Goal: Task Accomplishment & Management: Complete application form

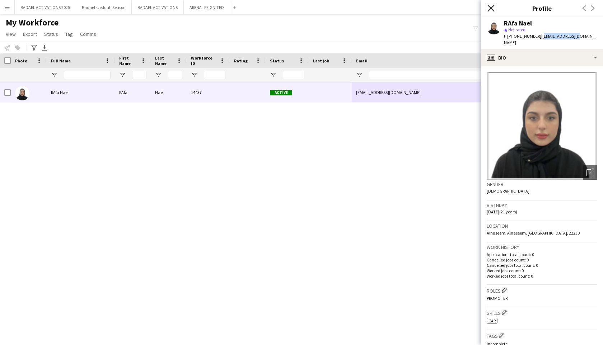
click at [493, 8] on icon "Close pop-in" at bounding box center [490, 8] width 7 height 7
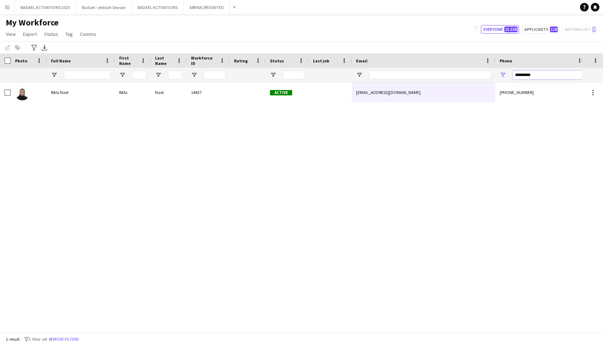
click at [533, 76] on input "*********" at bounding box center [547, 75] width 70 height 9
paste input "Phone Filter Input"
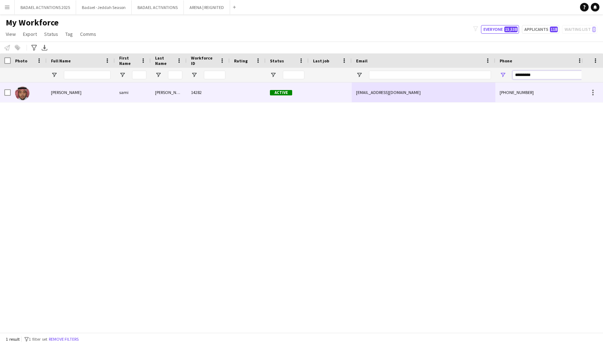
type input "*********"
click at [518, 93] on div "[PHONE_NUMBER]" at bounding box center [541, 93] width 92 height 20
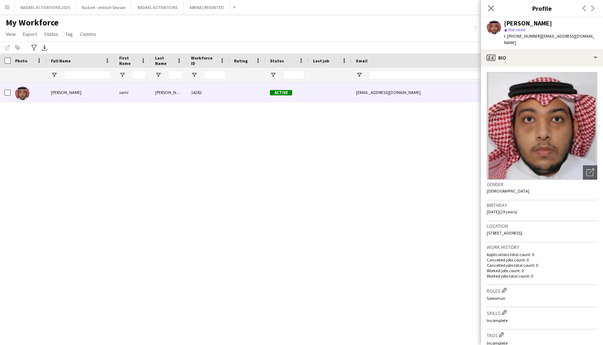
click at [544, 36] on span "| samifz2012@gmail.com" at bounding box center [549, 39] width 91 height 12
copy span "samifz2012"
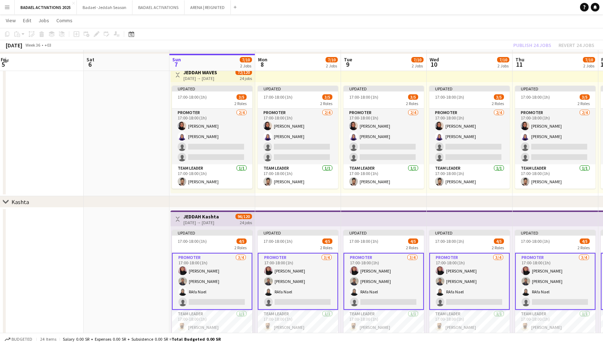
scroll to position [169, 0]
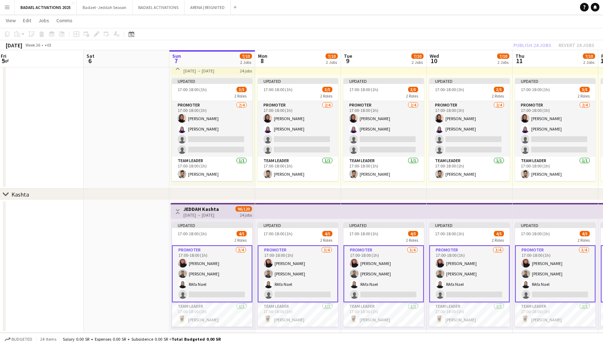
click at [198, 279] on app-card-role "PROMOTER [DATE] 17:00-18:00 (1h) Abdulaziz Lolo [PERSON_NAME] RAfa [PERSON_NAME…" at bounding box center [212, 273] width 80 height 57
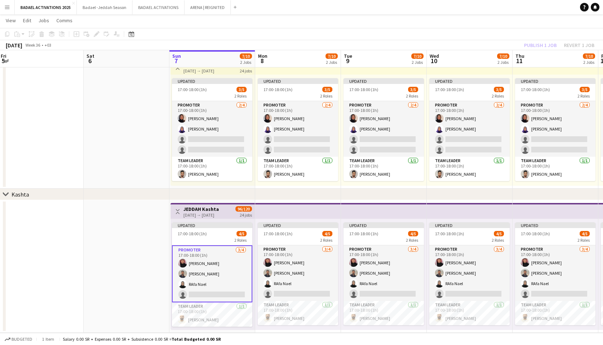
click at [205, 266] on app-card-role "PROMOTER [DATE] 17:00-18:00 (1h) Abdulaziz Lolo [PERSON_NAME] RAfa [PERSON_NAME…" at bounding box center [212, 273] width 80 height 57
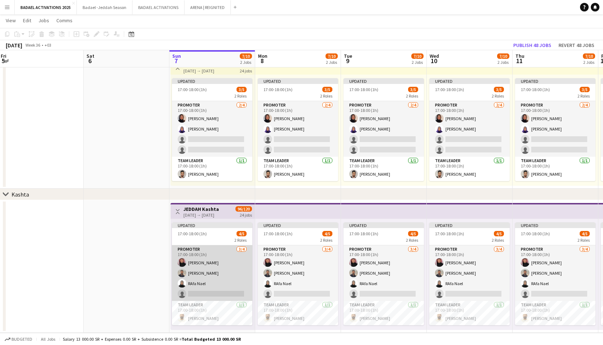
click at [206, 267] on app-card-role "PROMOTER [DATE] 17:00-18:00 (1h) Abdulaziz Lolo [PERSON_NAME] RAfa [PERSON_NAME…" at bounding box center [212, 273] width 80 height 56
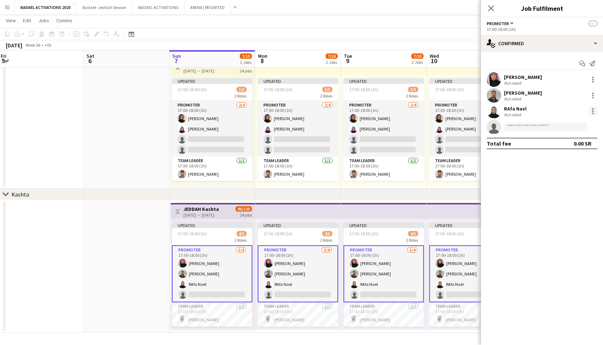
click at [593, 107] on div at bounding box center [592, 111] width 9 height 9
click at [570, 178] on span "Remove" at bounding box center [569, 176] width 44 height 6
click at [489, 6] on icon at bounding box center [490, 8] width 7 height 7
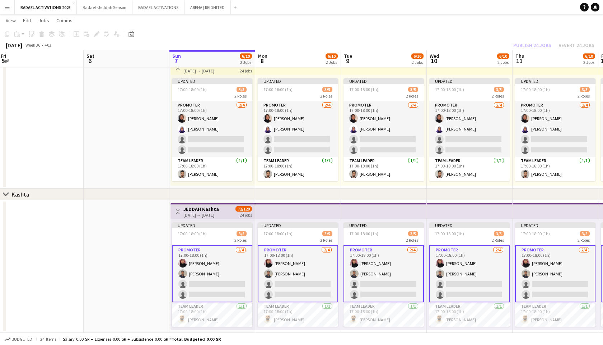
click at [296, 255] on app-card-role "PROMOTER [DATE] 17:00-18:00 (1h) [PERSON_NAME] single-neutral-actions single-ne…" at bounding box center [298, 273] width 80 height 57
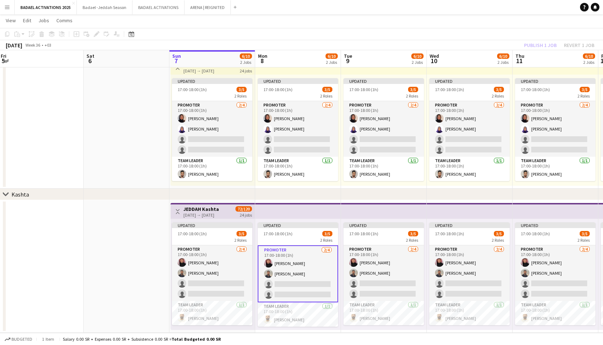
click at [149, 270] on app-date-cell at bounding box center [127, 266] width 86 height 133
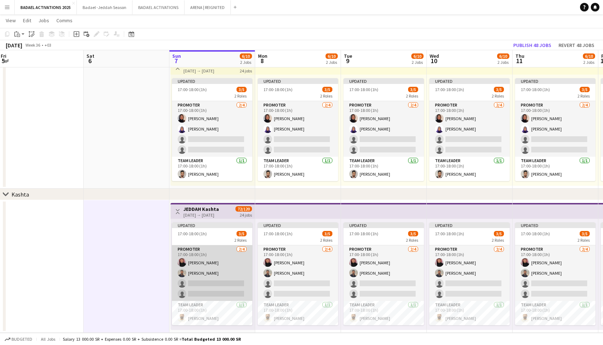
click at [213, 271] on app-card-role "PROMOTER [DATE] 17:00-18:00 (1h) [PERSON_NAME] single-neutral-actions single-ne…" at bounding box center [212, 273] width 80 height 56
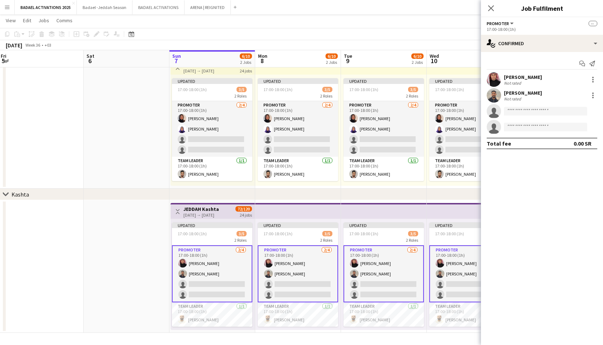
click at [497, 79] on app-user-avatar at bounding box center [493, 79] width 14 height 14
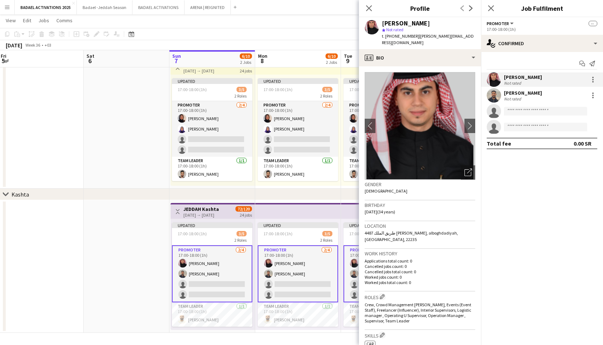
click at [493, 95] on app-user-avatar at bounding box center [493, 95] width 14 height 14
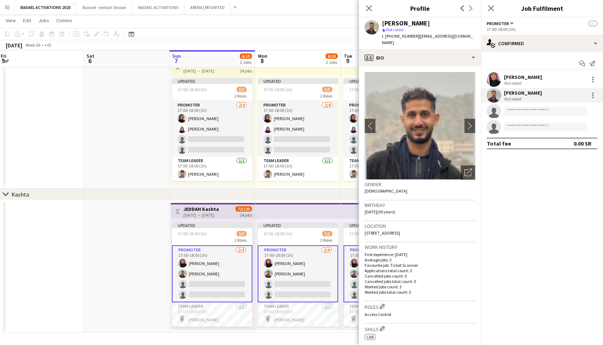
click at [493, 82] on app-user-avatar at bounding box center [493, 79] width 14 height 14
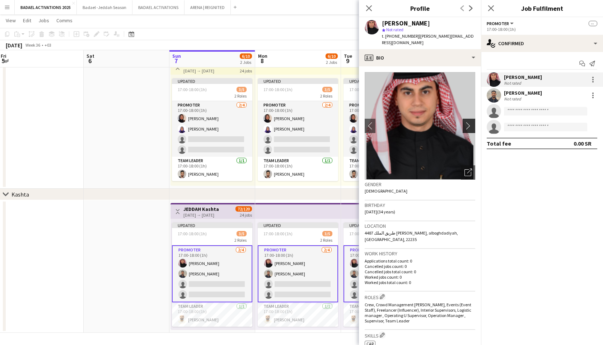
click at [470, 124] on button "chevron-right" at bounding box center [469, 126] width 14 height 14
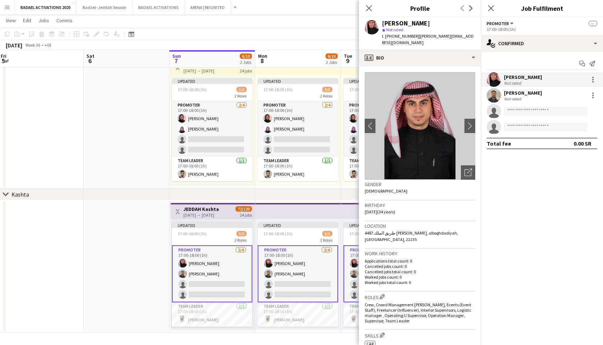
click at [501, 94] on div "[PERSON_NAME] Not rated" at bounding box center [542, 95] width 122 height 14
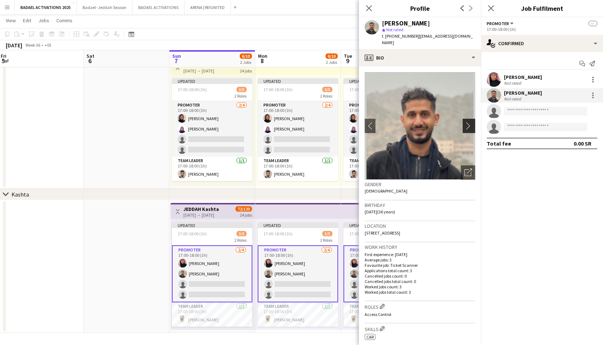
click at [470, 119] on button "chevron-right" at bounding box center [469, 126] width 14 height 14
click at [504, 179] on mat-expansion-panel "check Confirmed Start chat Send notification [PERSON_NAME] rated [PERSON_NAME] …" at bounding box center [542, 198] width 122 height 293
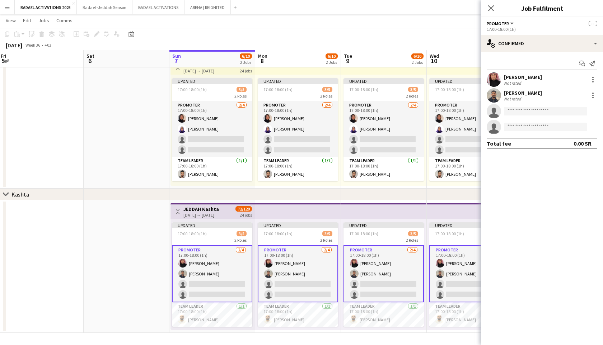
click at [164, 102] on app-date-cell at bounding box center [127, 122] width 86 height 133
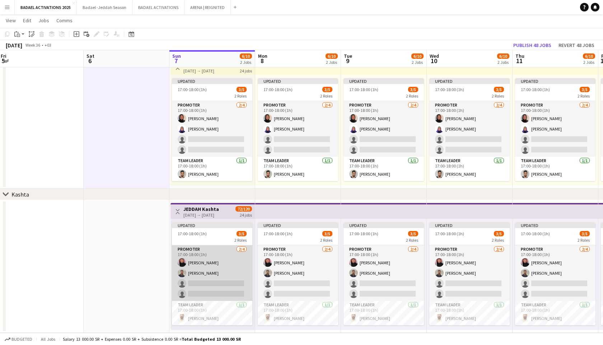
click at [219, 272] on app-card-role "PROMOTER [DATE] 17:00-18:00 (1h) [PERSON_NAME] single-neutral-actions single-ne…" at bounding box center [212, 273] width 80 height 56
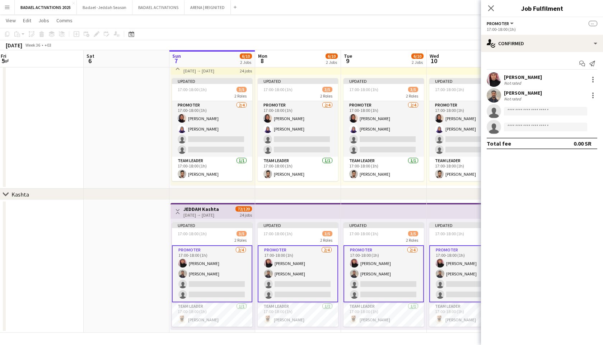
click at [542, 117] on app-invite-slot "single-neutral-actions" at bounding box center [542, 111] width 122 height 14
click at [542, 113] on input at bounding box center [545, 111] width 83 height 9
paste input "**********"
type input "**********"
click at [536, 123] on span "[PERSON_NAME]" at bounding box center [529, 121] width 41 height 6
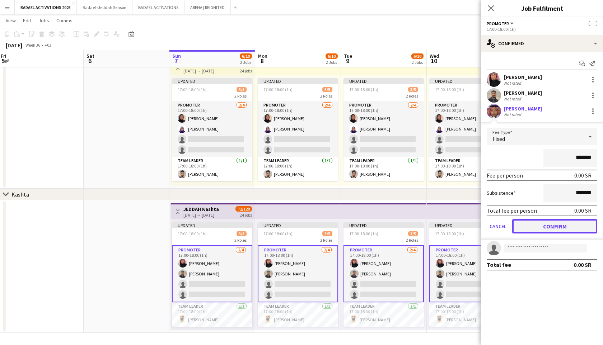
click at [527, 223] on button "Confirm" at bounding box center [554, 226] width 85 height 14
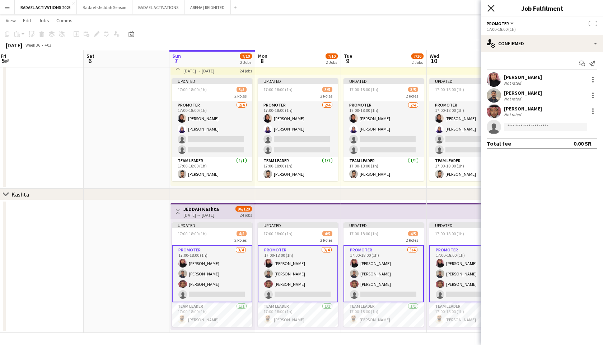
click at [489, 10] on icon at bounding box center [490, 8] width 7 height 7
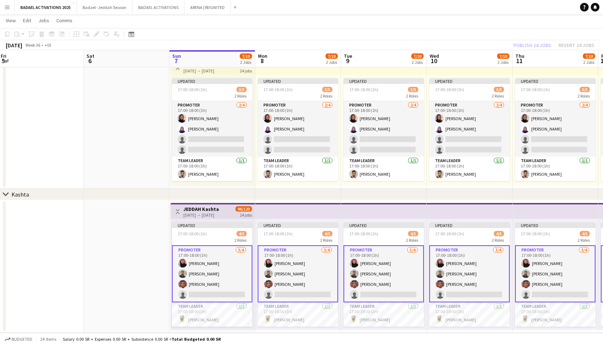
click at [220, 277] on app-card-role "PROMOTER [DATE] 17:00-18:00 (1h) Abdulaziz Lolo [PERSON_NAME] [PERSON_NAME] sin…" at bounding box center [212, 273] width 80 height 57
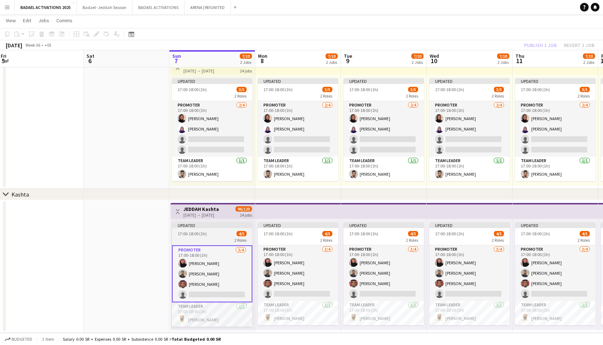
click at [238, 235] on span "4/5" at bounding box center [241, 233] width 10 height 5
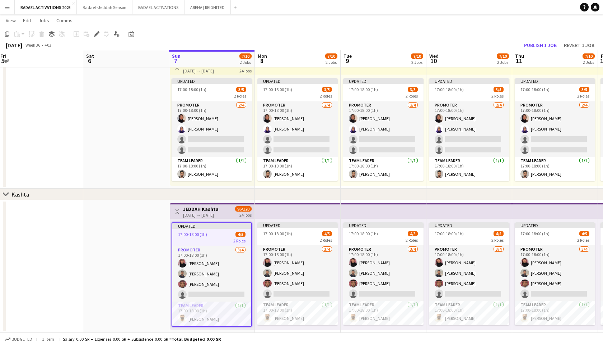
click at [135, 242] on app-date-cell at bounding box center [126, 266] width 86 height 133
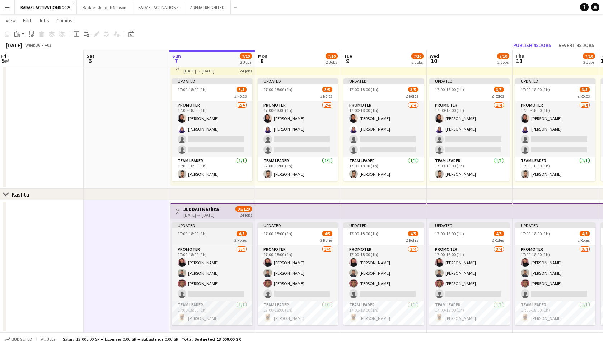
click at [238, 231] on span "4/5" at bounding box center [241, 233] width 10 height 5
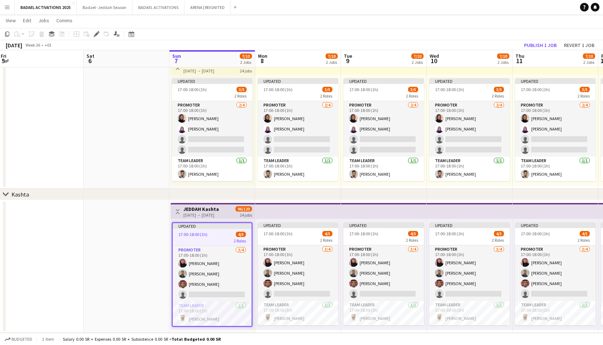
click at [211, 212] on div "[DATE] → [DATE]" at bounding box center [201, 214] width 36 height 5
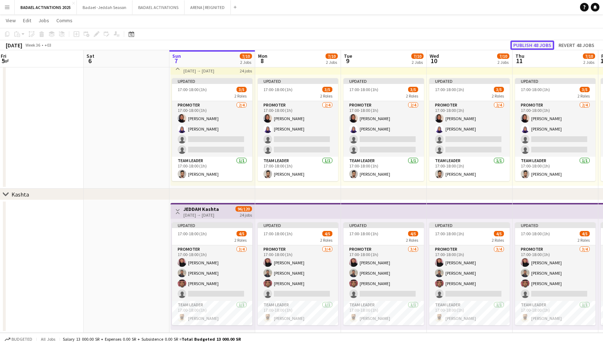
click at [529, 41] on button "Publish 48 jobs" at bounding box center [532, 45] width 44 height 9
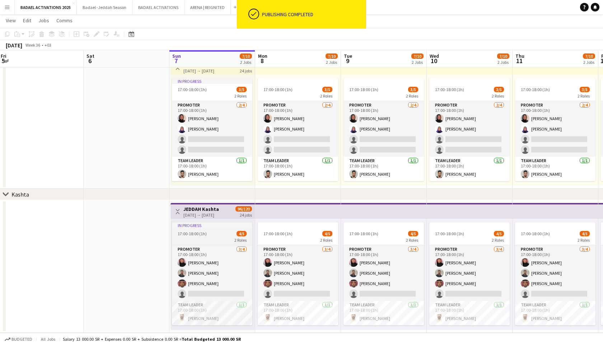
click at [239, 231] on app-job-card "In progress 17:00-18:00 (1h) 4/5 2 Roles PROMOTER [DATE] 17:00-18:00 (1h) Abdul…" at bounding box center [212, 273] width 80 height 103
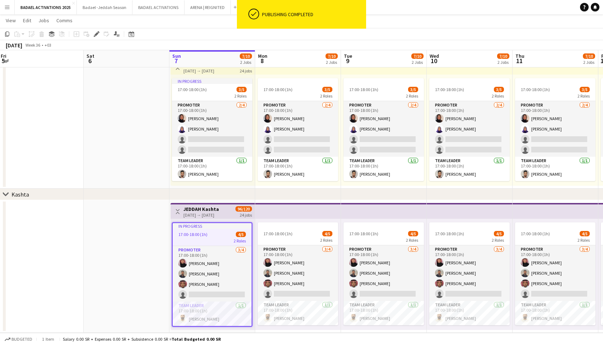
click at [215, 215] on div "[DATE] → [DATE]" at bounding box center [201, 214] width 36 height 5
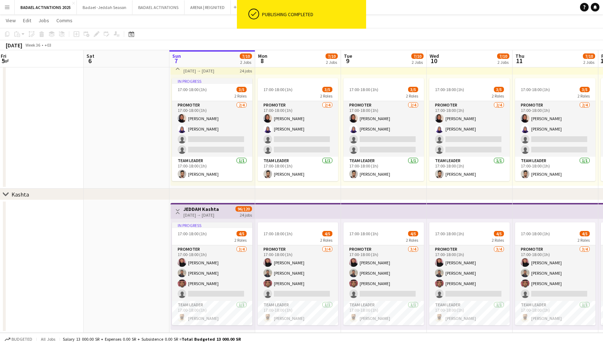
click at [211, 212] on div "[DATE] → [DATE]" at bounding box center [201, 214] width 36 height 5
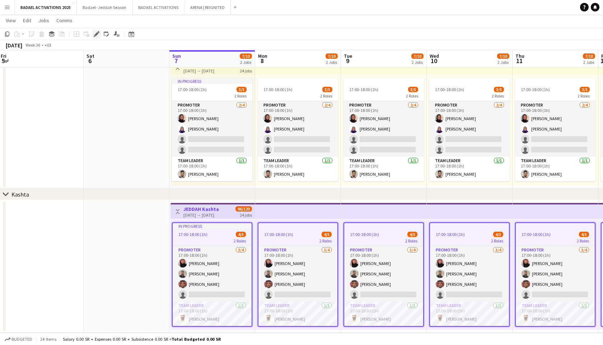
click at [99, 32] on icon at bounding box center [99, 32] width 2 height 2
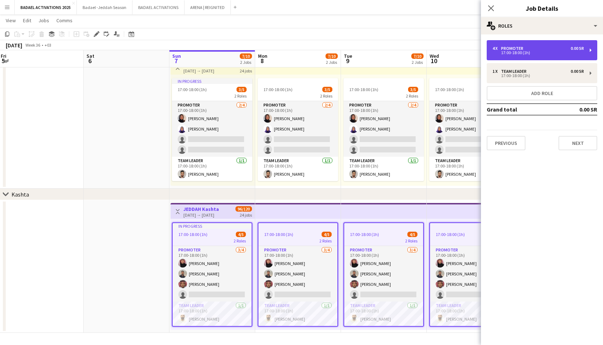
click at [546, 55] on div "4 x PROMOTER 0.00 SR 17:00-18:00 (1h)" at bounding box center [541, 50] width 110 height 20
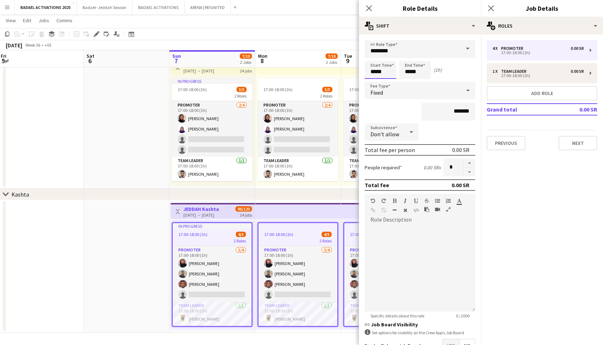
click at [381, 71] on body "Menu Boards Boards Boards All jobs Status Workforce Workforce My Workforce Recr…" at bounding box center [301, 88] width 603 height 514
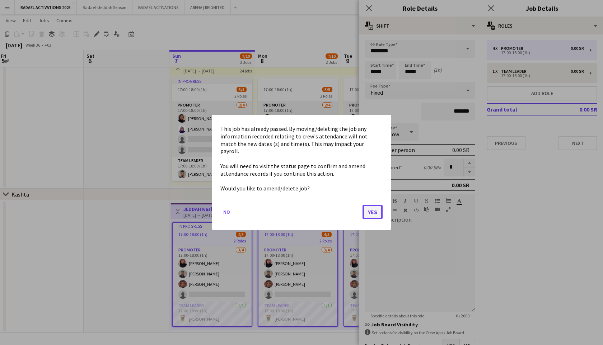
click at [373, 208] on button "Yes" at bounding box center [372, 212] width 20 height 14
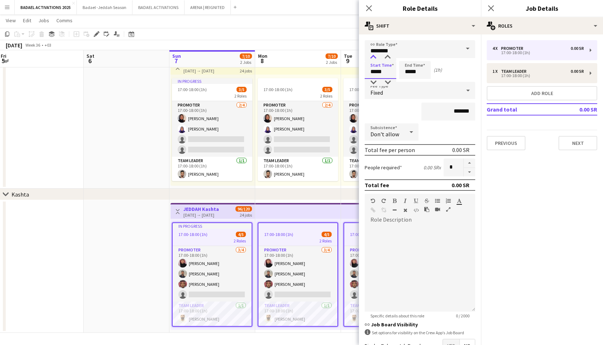
click at [374, 54] on div at bounding box center [373, 57] width 14 height 7
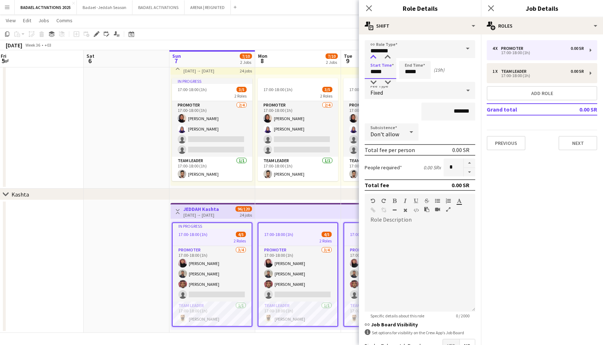
click at [374, 54] on div at bounding box center [373, 57] width 14 height 7
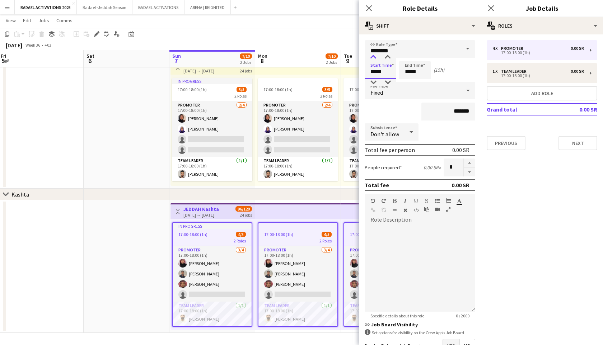
click at [374, 54] on div at bounding box center [373, 57] width 14 height 7
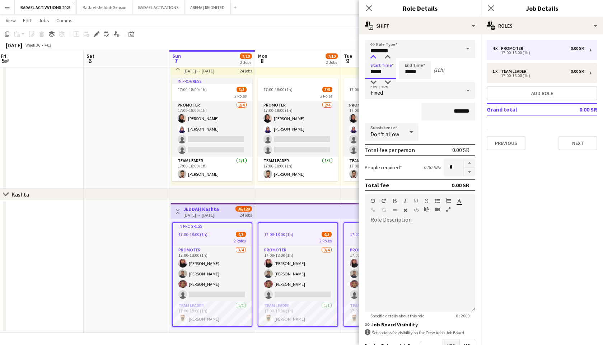
click at [374, 54] on div at bounding box center [373, 57] width 14 height 7
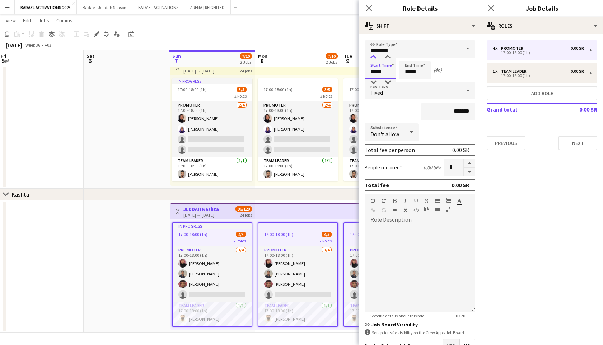
click at [374, 54] on div at bounding box center [373, 57] width 14 height 7
type input "*****"
click at [374, 54] on div at bounding box center [373, 57] width 14 height 7
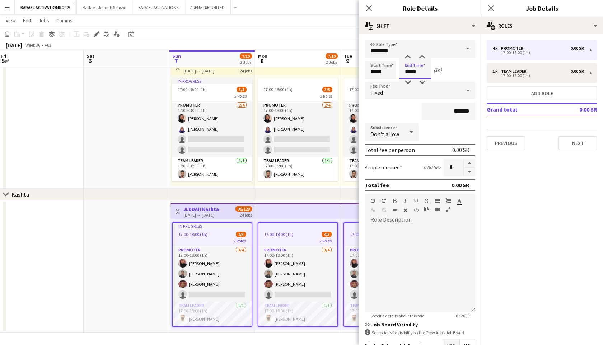
click at [413, 71] on input "*****" at bounding box center [415, 70] width 32 height 18
click at [405, 57] on div at bounding box center [407, 57] width 14 height 7
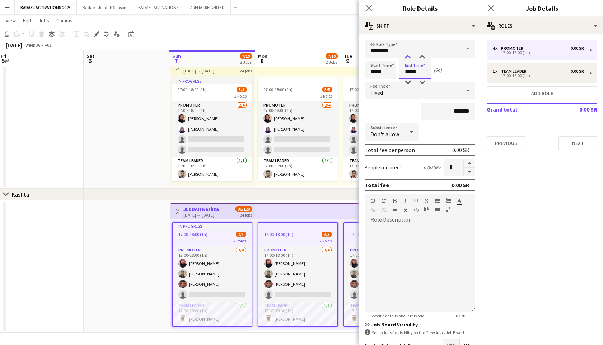
click at [405, 57] on div at bounding box center [407, 57] width 14 height 7
type input "*****"
click at [405, 57] on div at bounding box center [407, 57] width 14 height 7
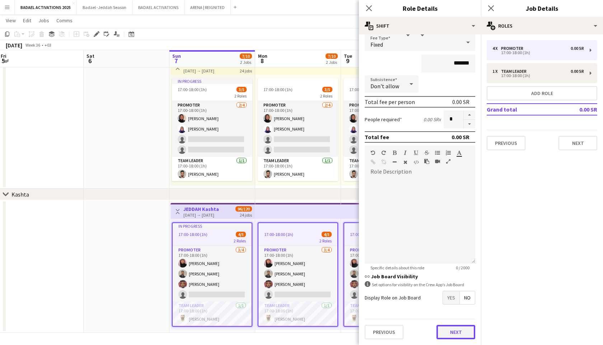
click at [454, 334] on button "Next" at bounding box center [455, 332] width 39 height 14
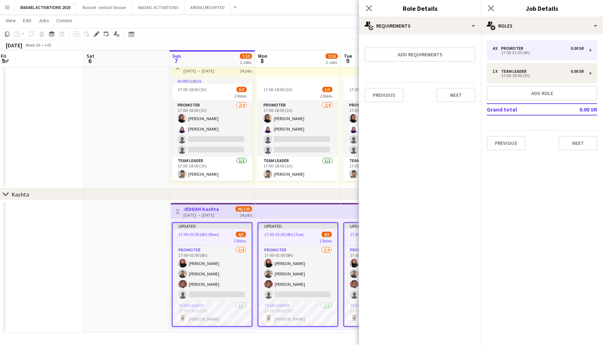
scroll to position [0, 0]
click at [459, 94] on button "Next" at bounding box center [455, 95] width 39 height 14
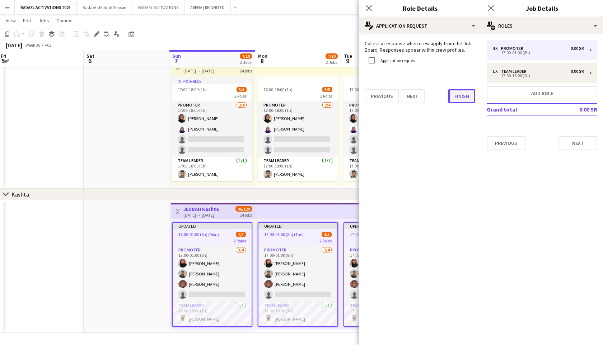
click at [460, 93] on button "Finish" at bounding box center [461, 96] width 27 height 14
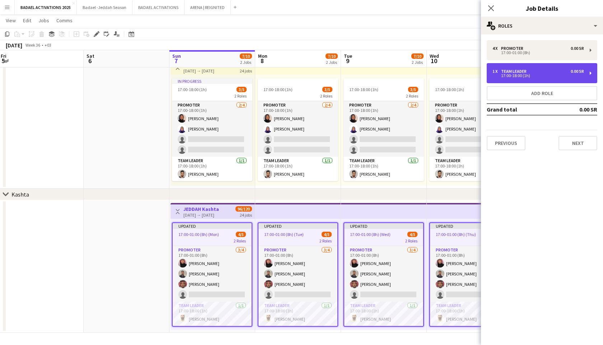
click at [515, 76] on div "17:00-18:00 (1h)" at bounding box center [537, 76] width 91 height 4
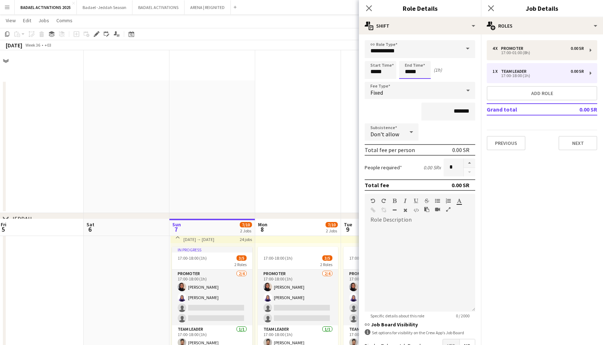
click at [407, 71] on body "Menu Boards Boards Boards All jobs Status Workforce Workforce My Workforce Recr…" at bounding box center [301, 257] width 603 height 514
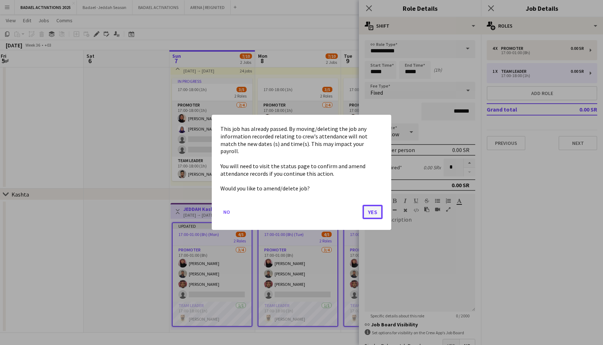
click at [376, 207] on button "Yes" at bounding box center [372, 212] width 20 height 14
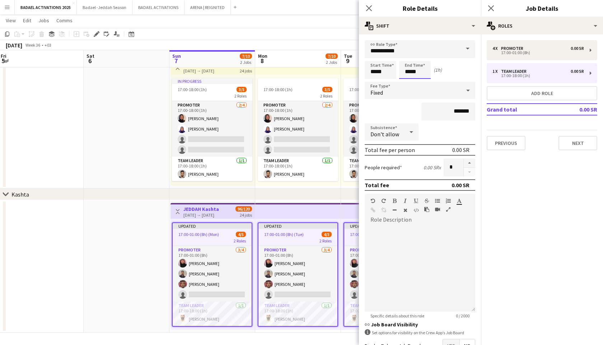
scroll to position [169, 0]
click at [408, 56] on div at bounding box center [407, 57] width 14 height 7
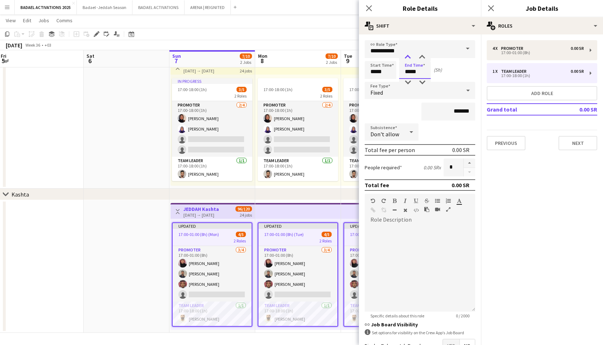
click at [408, 56] on div at bounding box center [407, 57] width 14 height 7
type input "*****"
click at [407, 57] on div at bounding box center [407, 57] width 14 height 7
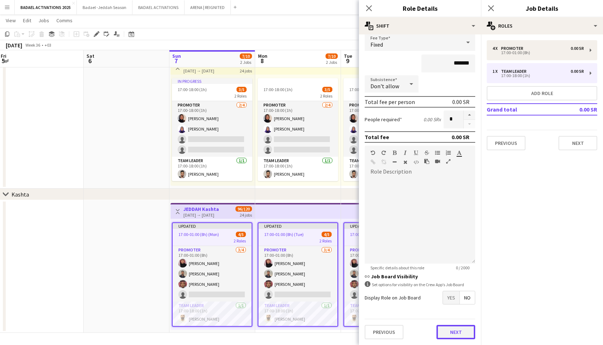
click at [454, 332] on button "Next" at bounding box center [455, 332] width 39 height 14
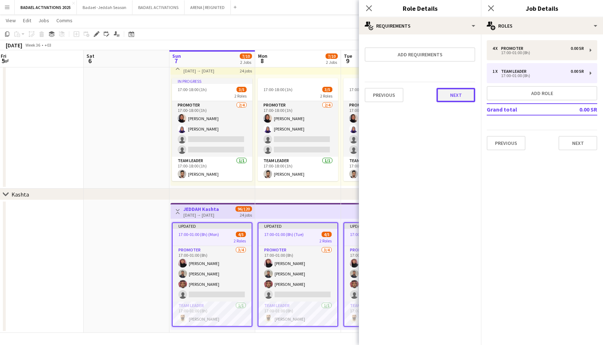
click at [467, 98] on button "Next" at bounding box center [455, 95] width 39 height 14
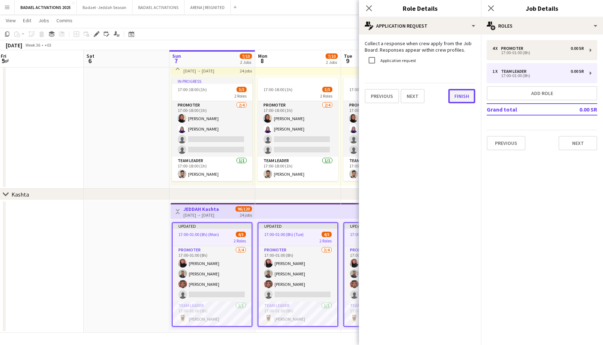
click at [467, 96] on button "Finish" at bounding box center [461, 96] width 27 height 14
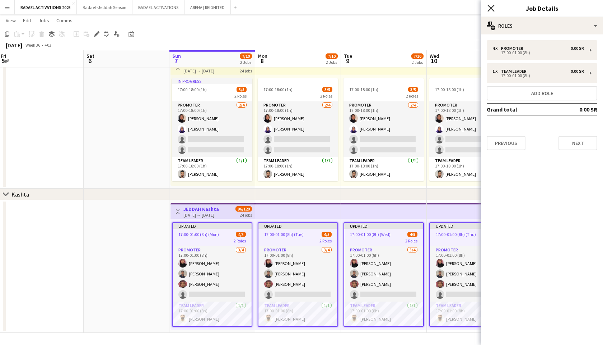
click at [491, 9] on icon at bounding box center [490, 8] width 7 height 7
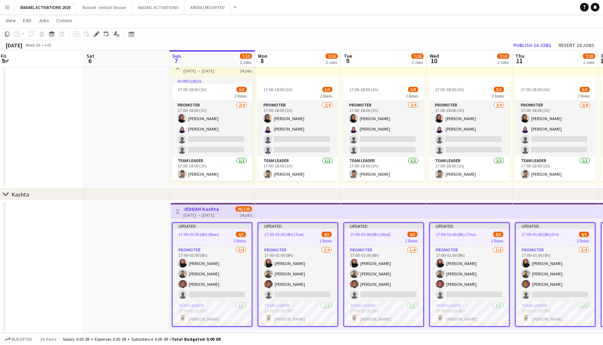
click at [191, 210] on h3 "JEDDAH Kashta" at bounding box center [201, 209] width 36 height 6
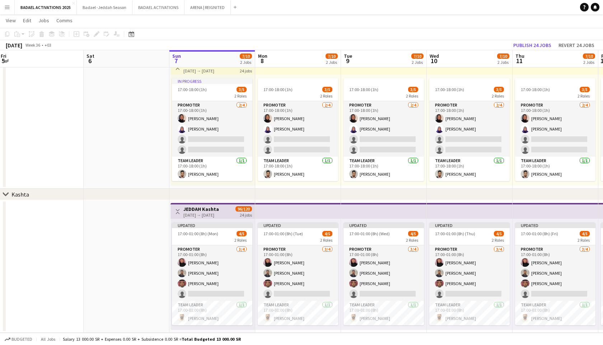
click at [160, 221] on app-date-cell at bounding box center [127, 266] width 86 height 133
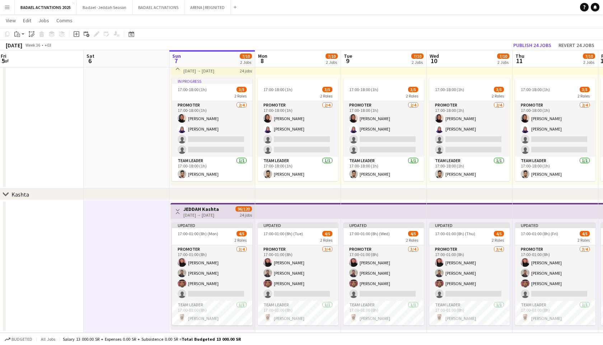
click at [218, 209] on h3 "JEDDAH Kashta" at bounding box center [201, 209] width 36 height 6
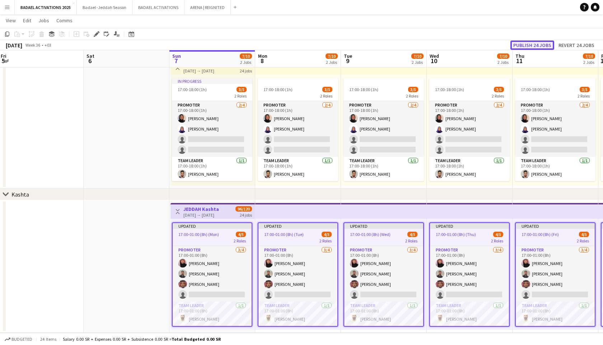
click at [532, 43] on button "Publish 24 jobs" at bounding box center [532, 45] width 44 height 9
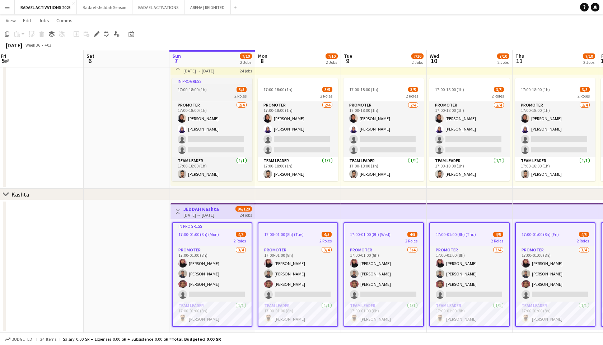
click at [222, 86] on app-job-card "In progress 17:00-18:00 (1h) 3/5 2 Roles PROMOTER [DATE] 17:00-18:00 (1h) [PERS…" at bounding box center [212, 129] width 80 height 103
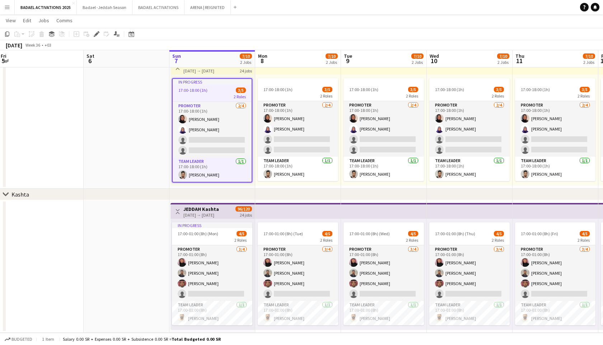
click at [196, 70] on div "[DATE] → [DATE]" at bounding box center [200, 70] width 34 height 5
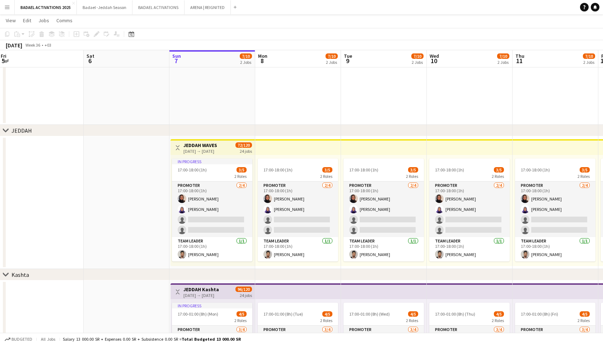
scroll to position [72, 0]
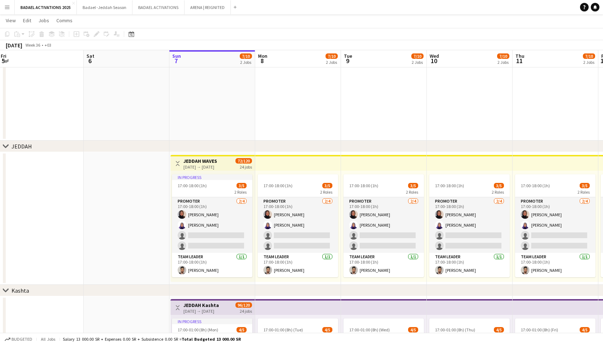
click at [206, 162] on h3 "JEDDAH WAVES" at bounding box center [200, 161] width 34 height 6
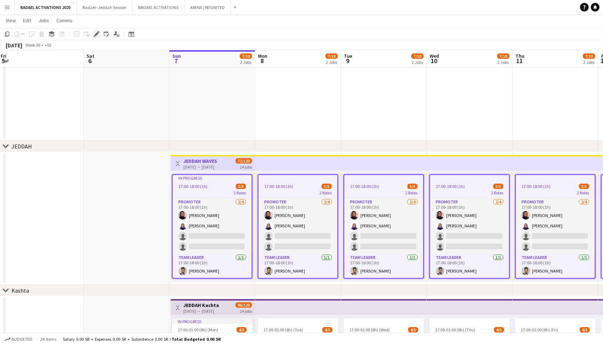
click at [95, 36] on icon at bounding box center [96, 34] width 4 height 4
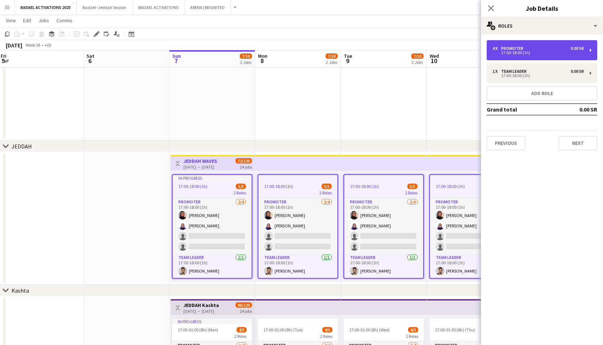
click at [556, 48] on div "4 x PROMOTER 0.00 SR" at bounding box center [537, 48] width 91 height 5
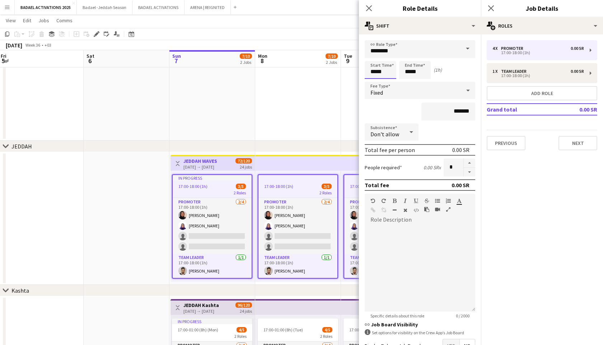
scroll to position [0, 0]
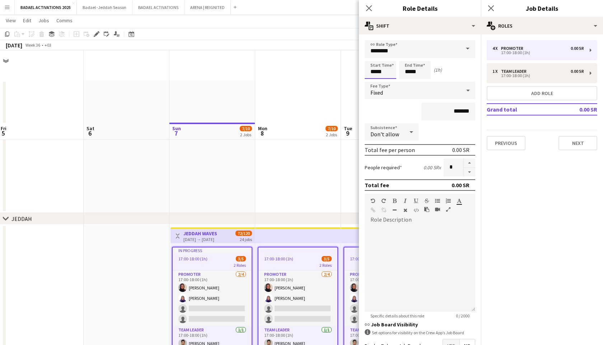
click at [385, 67] on body "Menu Boards Boards Boards All jobs Status Workforce Workforce My Workforce Recr…" at bounding box center [301, 257] width 603 height 514
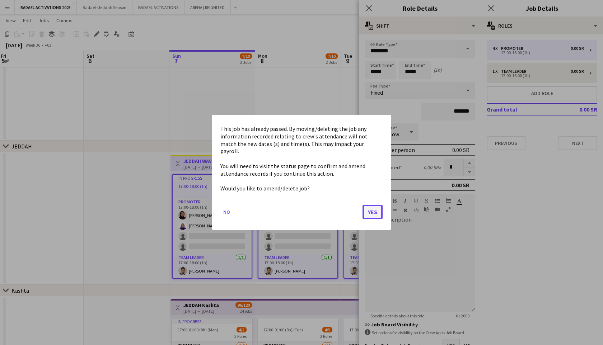
click at [367, 205] on button "Yes" at bounding box center [372, 212] width 20 height 14
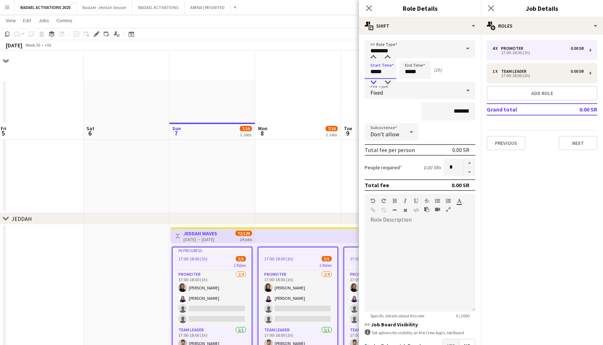
scroll to position [72, 0]
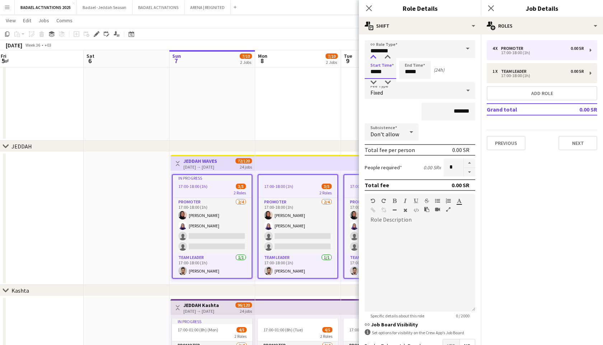
click at [374, 58] on div at bounding box center [373, 57] width 14 height 7
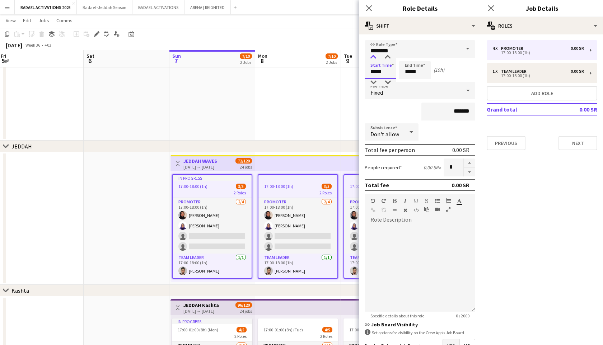
click at [374, 58] on div at bounding box center [373, 57] width 14 height 7
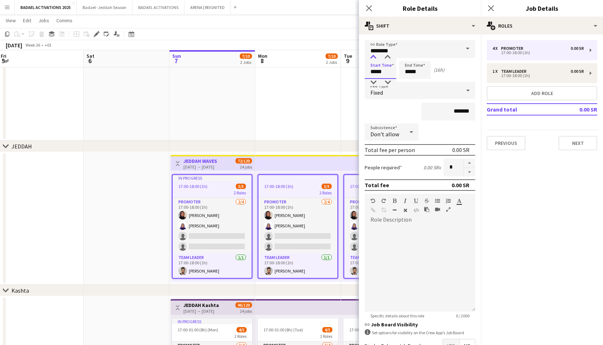
click at [374, 58] on div at bounding box center [373, 57] width 14 height 7
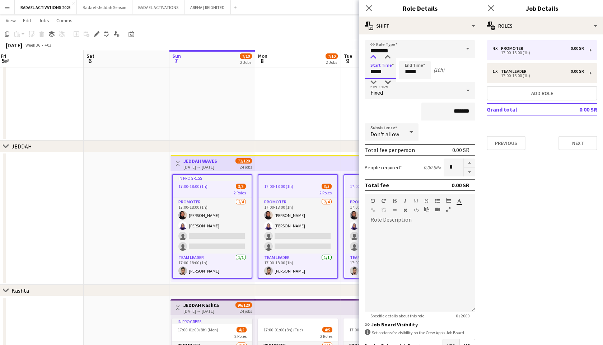
click at [374, 58] on div at bounding box center [373, 57] width 14 height 7
type input "*****"
click at [374, 58] on div at bounding box center [373, 57] width 14 height 7
click at [405, 65] on input "*****" at bounding box center [415, 70] width 32 height 18
type input "*****"
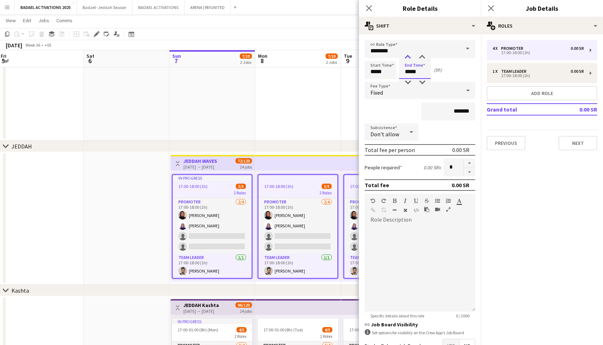
click at [406, 54] on div at bounding box center [407, 57] width 14 height 7
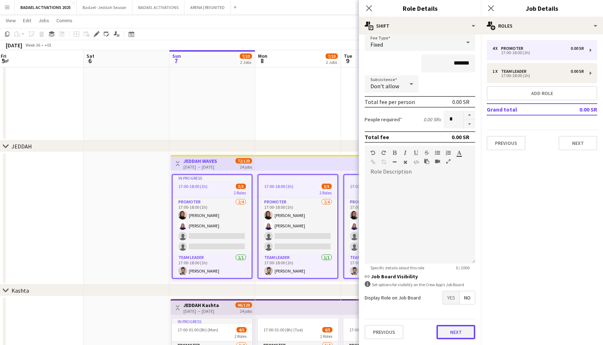
click at [451, 331] on button "Next" at bounding box center [455, 332] width 39 height 14
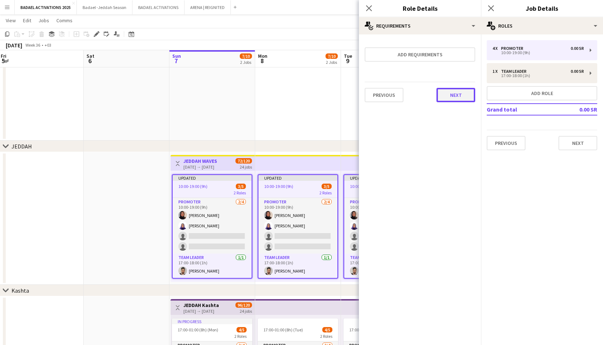
click at [468, 95] on button "Next" at bounding box center [455, 95] width 39 height 14
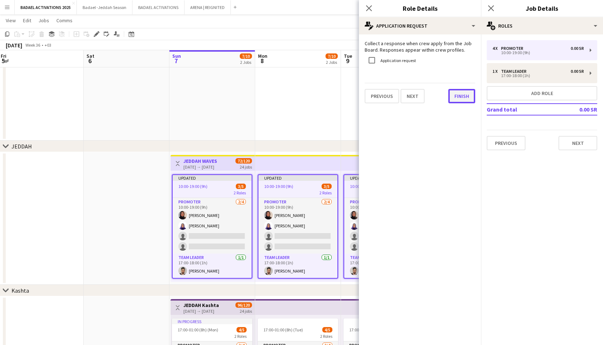
click at [466, 98] on button "Finish" at bounding box center [461, 96] width 27 height 14
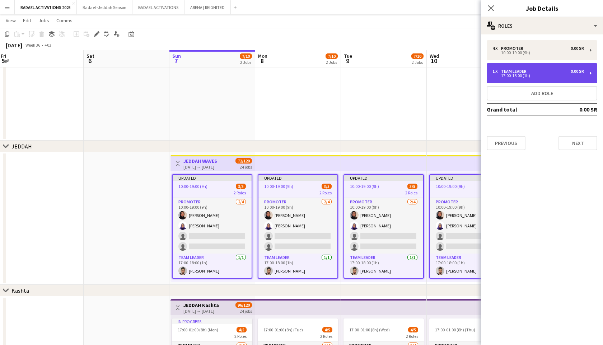
click at [529, 75] on div "17:00-18:00 (1h)" at bounding box center [537, 76] width 91 height 4
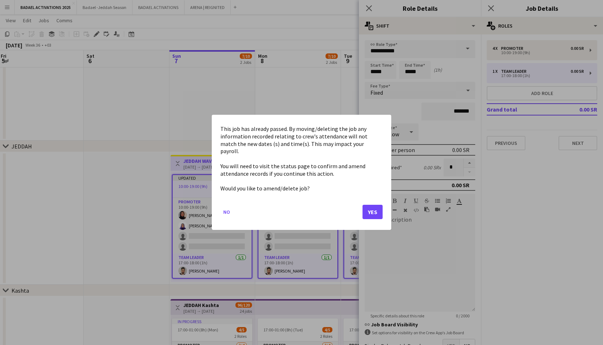
click at [375, 71] on body "Menu Boards Boards Boards All jobs Status Workforce Workforce My Workforce Recr…" at bounding box center [301, 185] width 603 height 514
click at [378, 210] on button "Yes" at bounding box center [372, 212] width 20 height 14
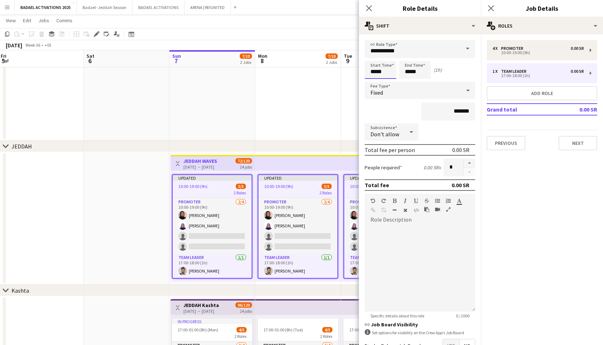
scroll to position [72, 0]
click at [375, 72] on input "*****" at bounding box center [380, 70] width 32 height 18
type input "*****"
click at [417, 69] on input "*****" at bounding box center [415, 70] width 32 height 18
type input "*****"
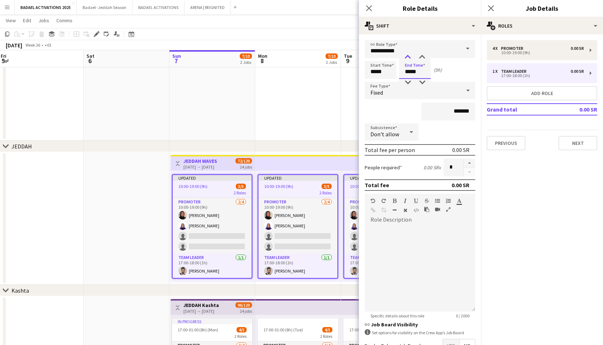
click at [408, 57] on div at bounding box center [407, 57] width 14 height 7
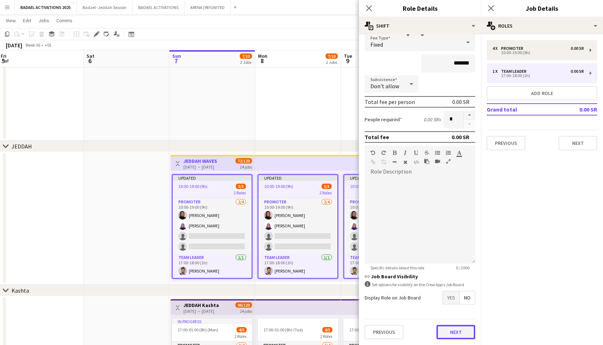
click at [448, 328] on button "Next" at bounding box center [455, 332] width 39 height 14
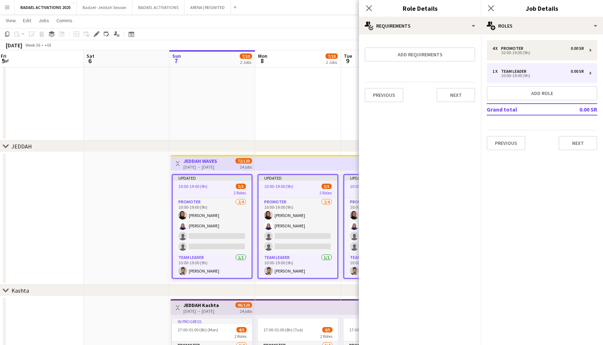
scroll to position [0, 0]
click at [457, 88] on div "Previous Next" at bounding box center [419, 95] width 110 height 26
click at [457, 97] on button "Next" at bounding box center [455, 95] width 39 height 14
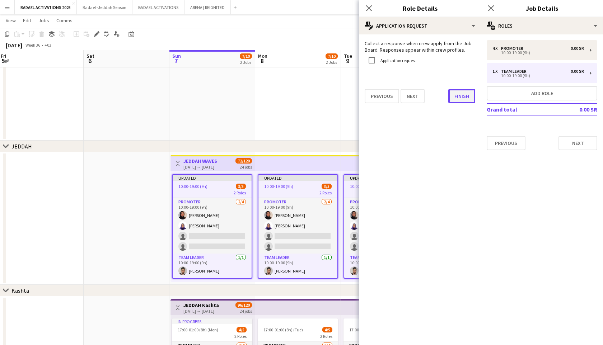
click at [462, 97] on button "Finish" at bounding box center [461, 96] width 27 height 14
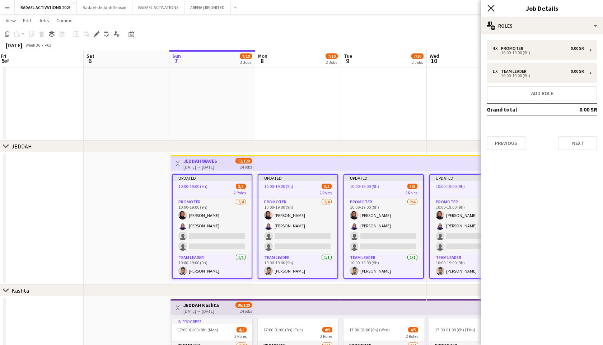
click at [490, 5] on icon "Close pop-in" at bounding box center [490, 8] width 7 height 7
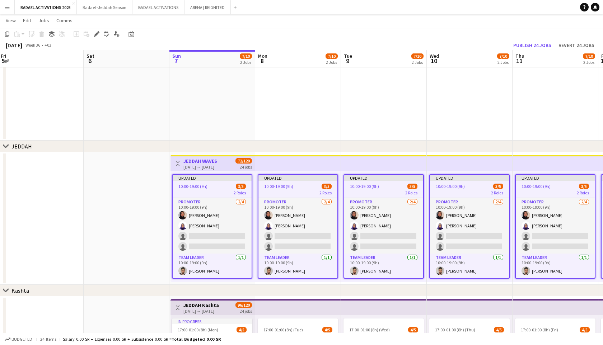
click at [397, 166] on app-top-bar at bounding box center [384, 163] width 86 height 16
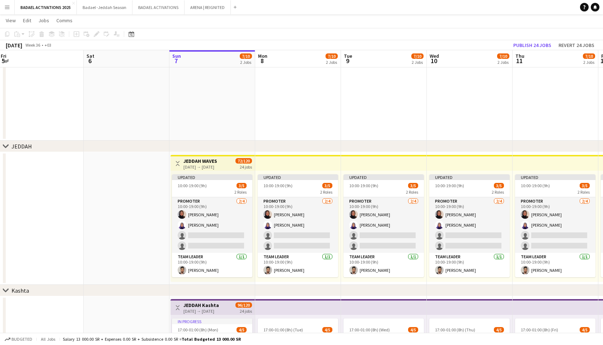
click at [286, 165] on app-top-bar at bounding box center [298, 163] width 86 height 16
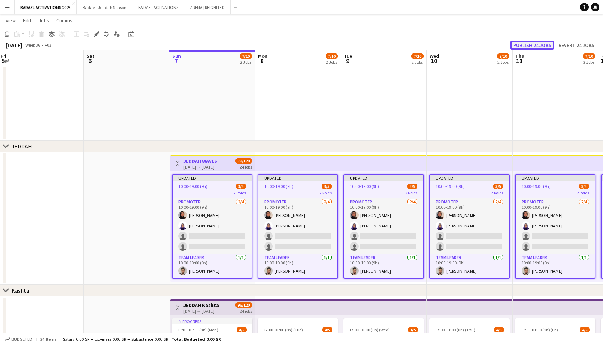
click at [538, 41] on button "Publish 24 jobs" at bounding box center [532, 45] width 44 height 9
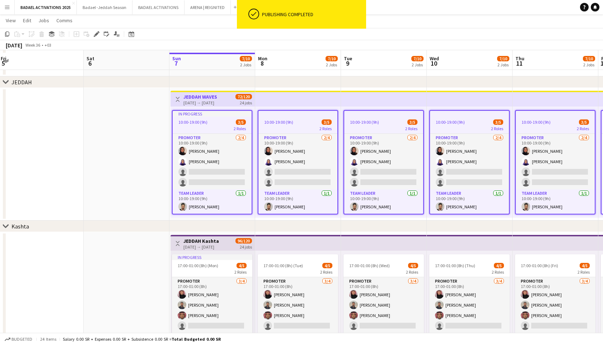
scroll to position [125, 0]
